Goal: Task Accomplishment & Management: Manage account settings

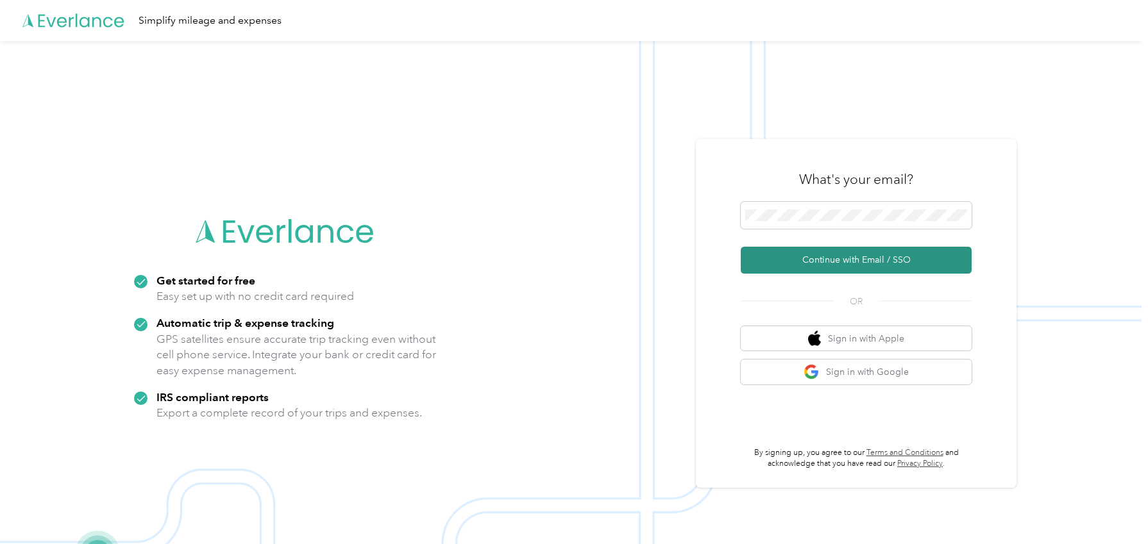
click at [806, 258] on button "Continue with Email / SSO" at bounding box center [856, 260] width 231 height 27
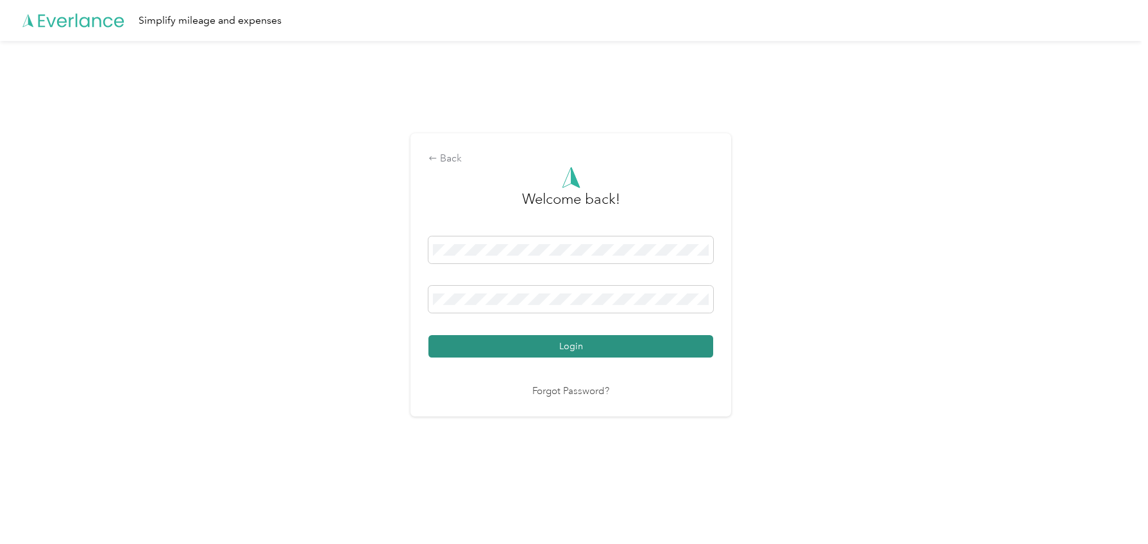
click at [611, 340] on button "Login" at bounding box center [570, 346] width 285 height 22
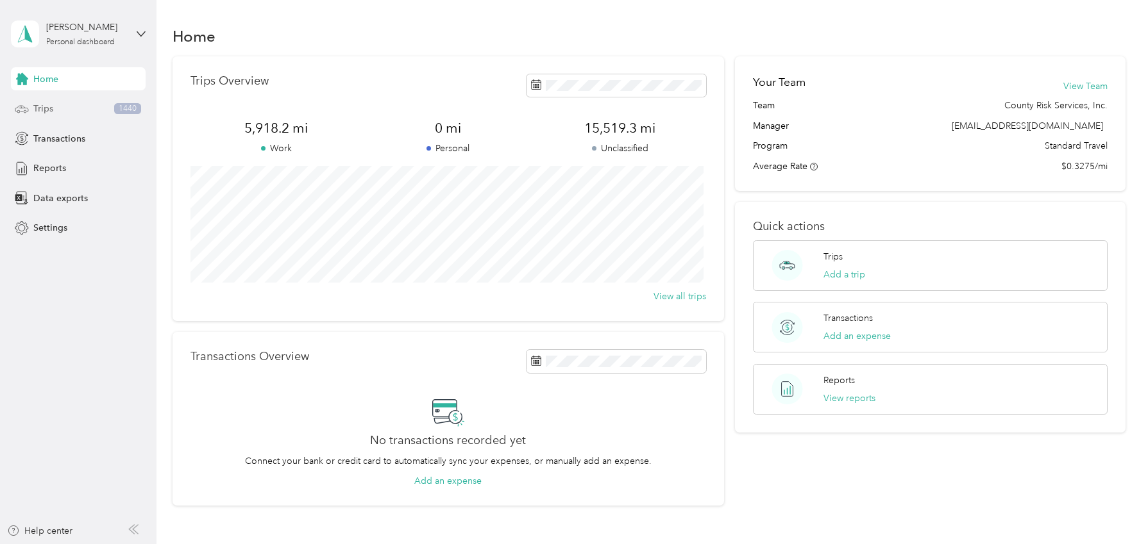
click at [46, 108] on span "Trips" at bounding box center [43, 108] width 20 height 13
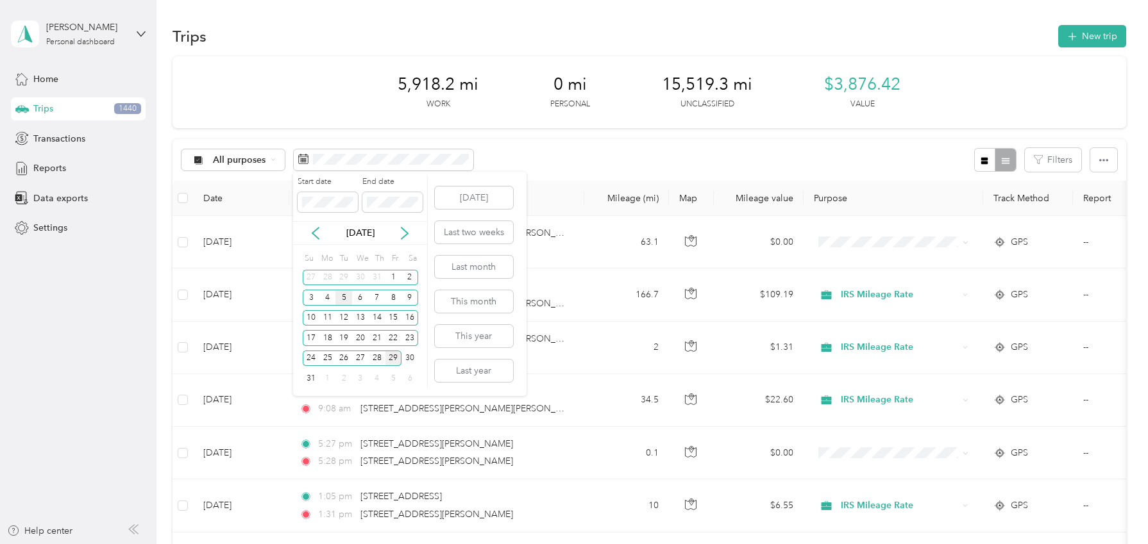
click at [344, 298] on div "5" at bounding box center [343, 298] width 17 height 16
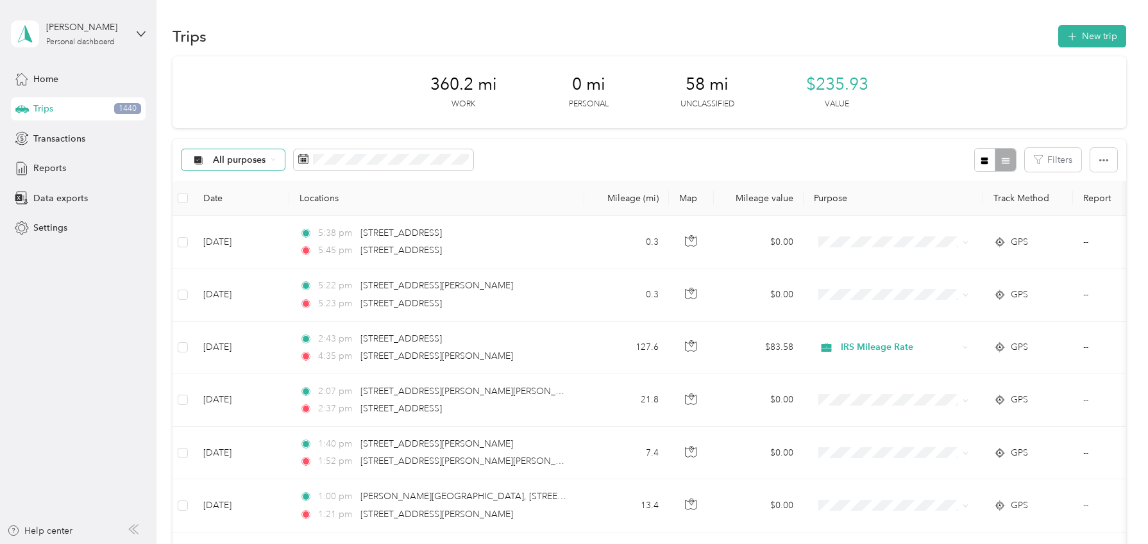
click at [273, 164] on div "All purposes" at bounding box center [233, 160] width 104 height 22
click at [251, 251] on span "IRS Mileage Rate" at bounding box center [252, 250] width 76 height 13
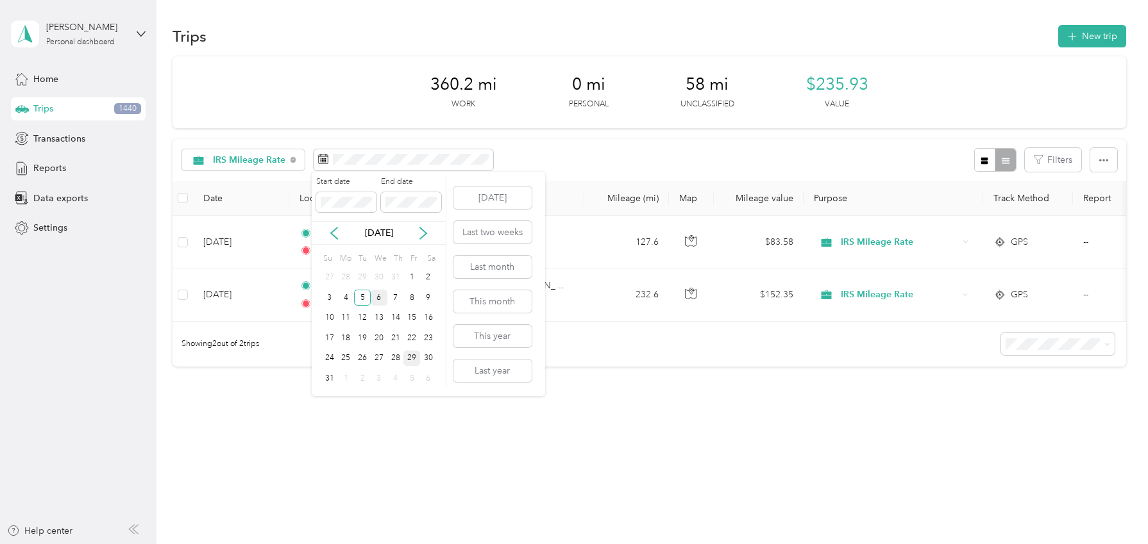
click at [378, 300] on div "6" at bounding box center [379, 298] width 17 height 16
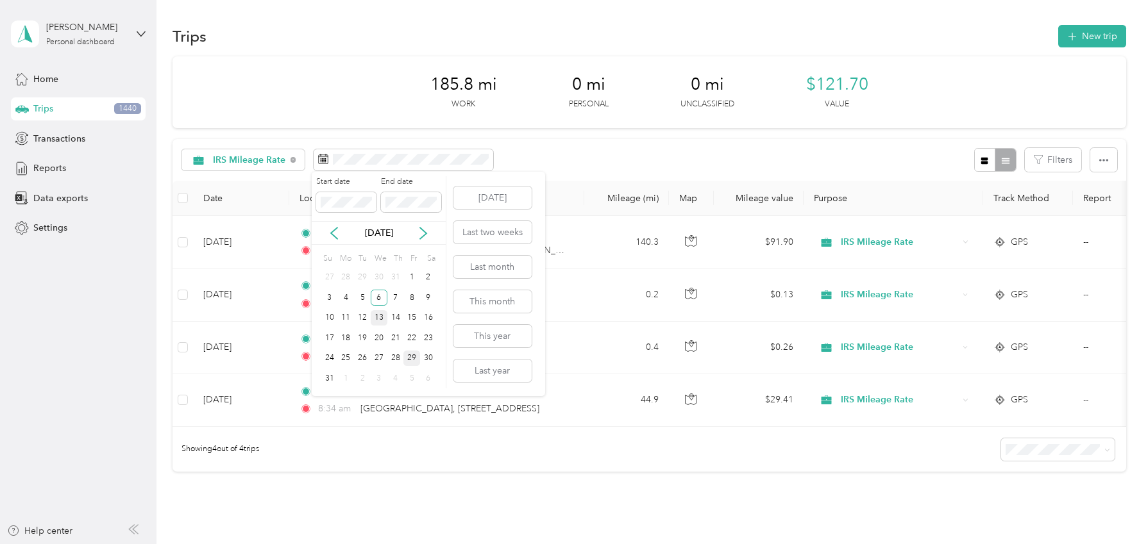
click at [380, 318] on div "13" at bounding box center [379, 318] width 17 height 16
click at [378, 358] on div "27" at bounding box center [379, 359] width 17 height 16
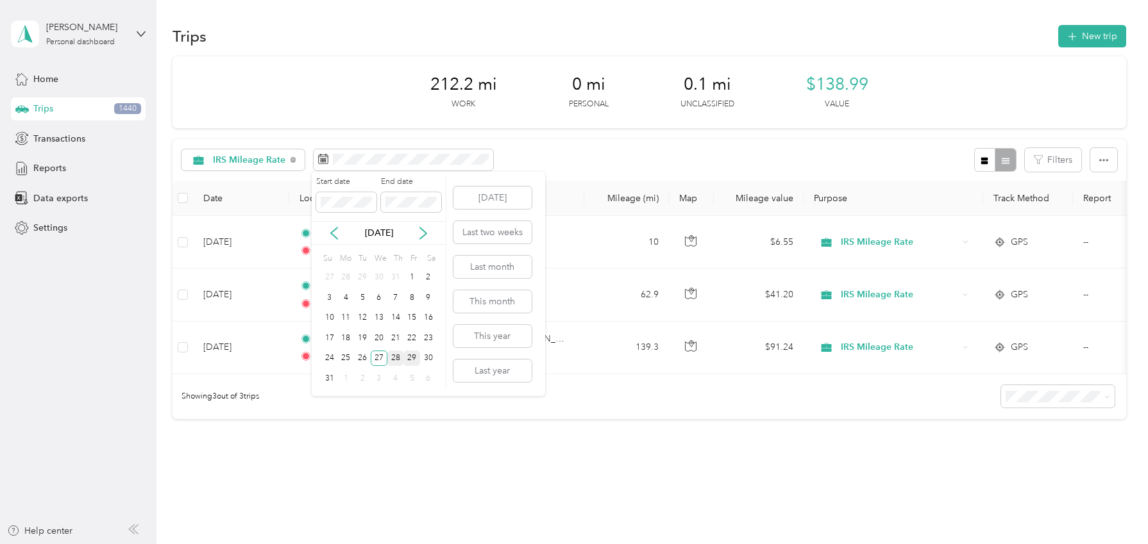
click at [395, 355] on div "28" at bounding box center [395, 359] width 17 height 16
click at [396, 355] on div "28" at bounding box center [395, 359] width 17 height 16
click at [409, 358] on div "29" at bounding box center [411, 359] width 17 height 16
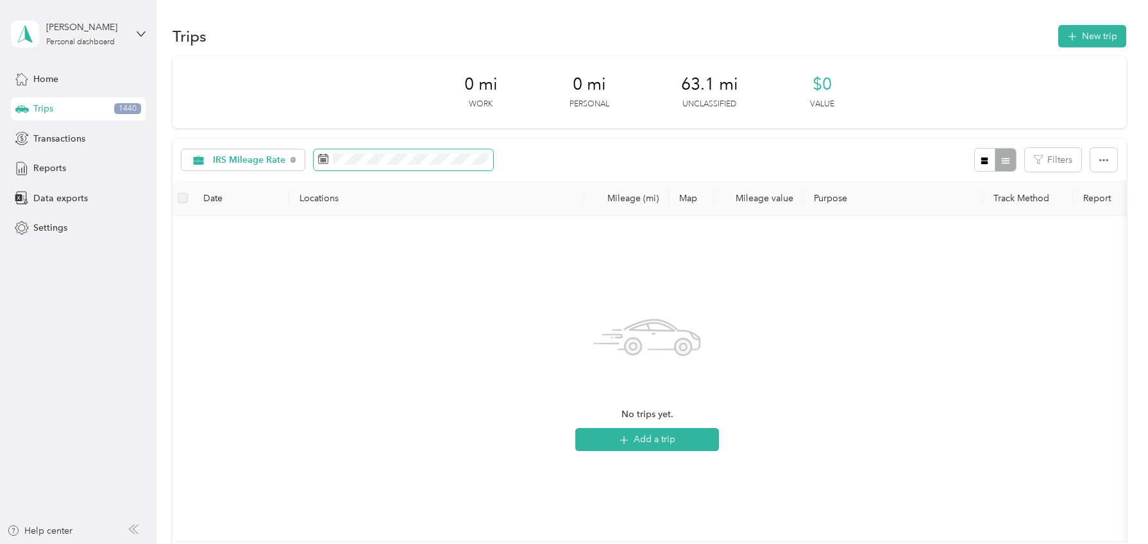
click at [419, 166] on span at bounding box center [404, 160] width 180 height 22
click at [412, 360] on div "29" at bounding box center [411, 359] width 17 height 16
click at [292, 161] on icon at bounding box center [293, 159] width 5 height 5
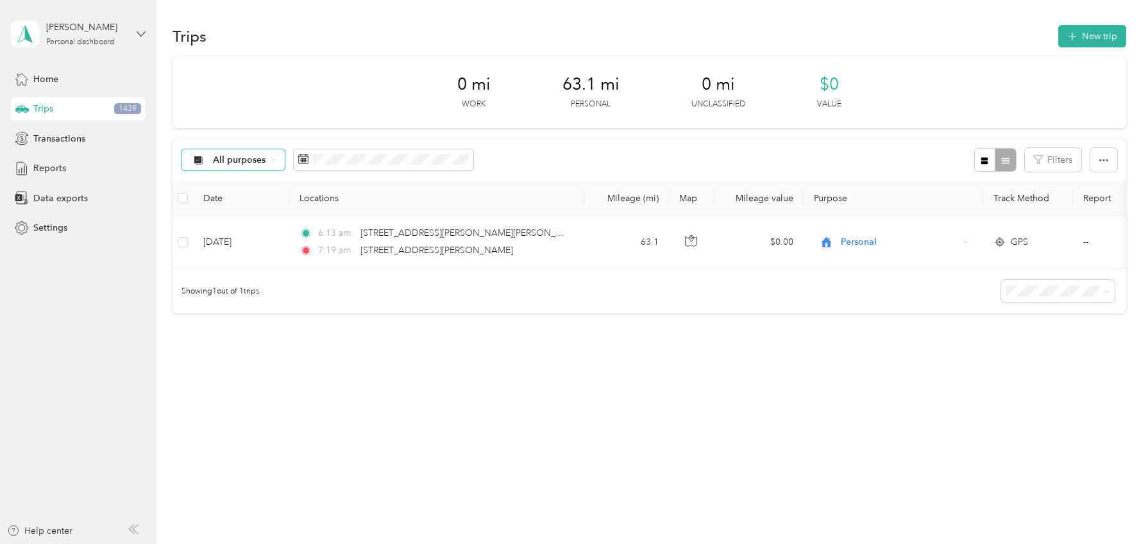
click at [137, 34] on icon at bounding box center [141, 34] width 9 height 9
click at [78, 108] on div "Log out" at bounding box center [146, 105] width 252 height 22
